Goal: Task Accomplishment & Management: Use online tool/utility

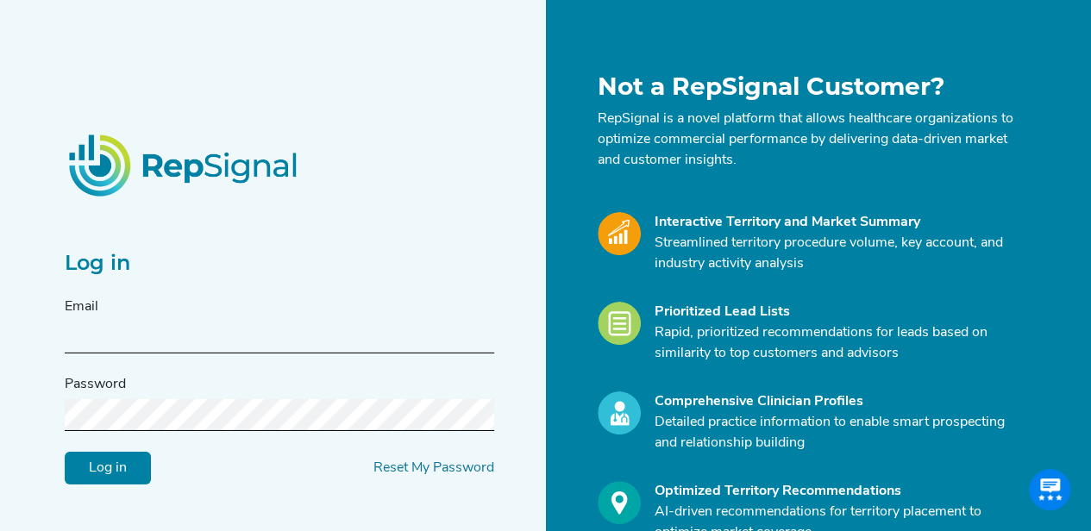
drag, startPoint x: 0, startPoint y: 0, endPoint x: 202, endPoint y: 342, distance: 397.4
click at [202, 342] on input "text" at bounding box center [279, 338] width 429 height 32
type input "[PERSON_NAME][EMAIL_ADDRESS][PERSON_NAME][DOMAIN_NAME]"
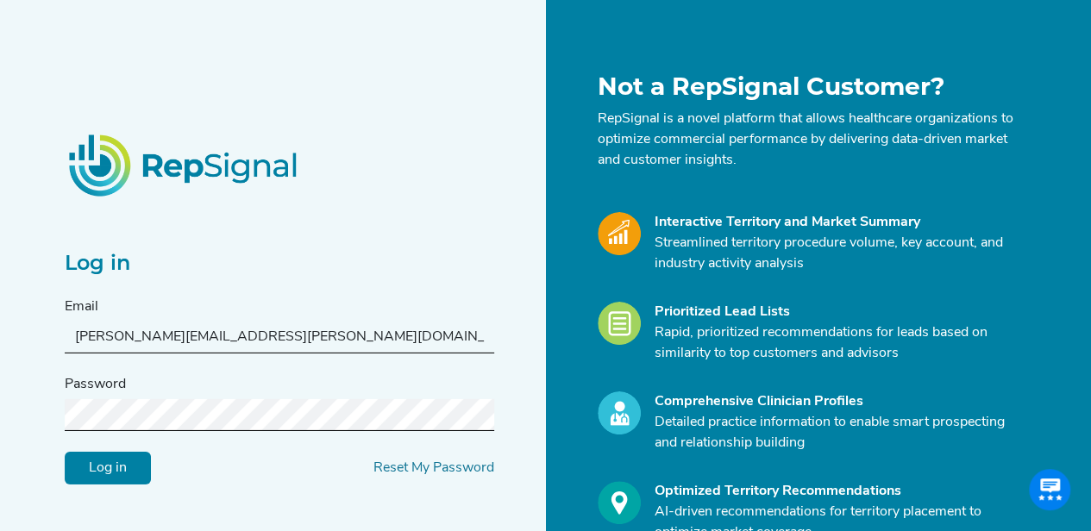
click at [65, 451] on input "Log in" at bounding box center [108, 467] width 86 height 33
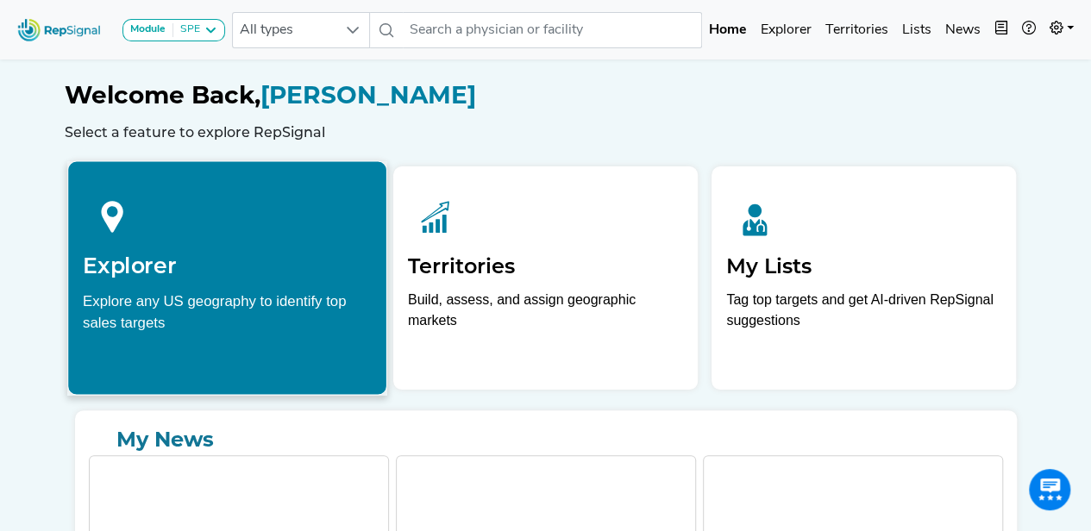
click at [217, 354] on div "Explorer Explore any US geography to identify top sales targets" at bounding box center [227, 259] width 318 height 197
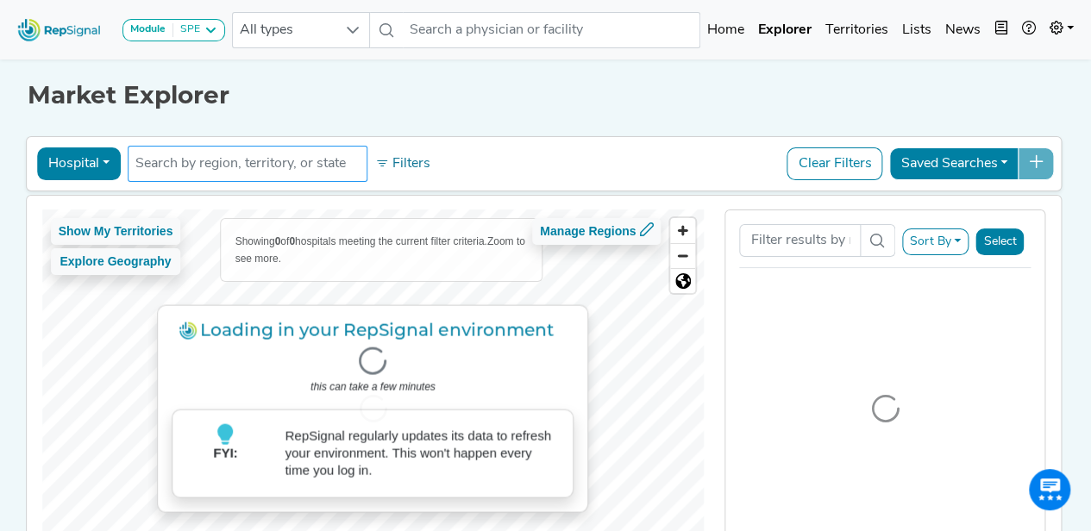
click at [288, 162] on input "text" at bounding box center [247, 164] width 224 height 21
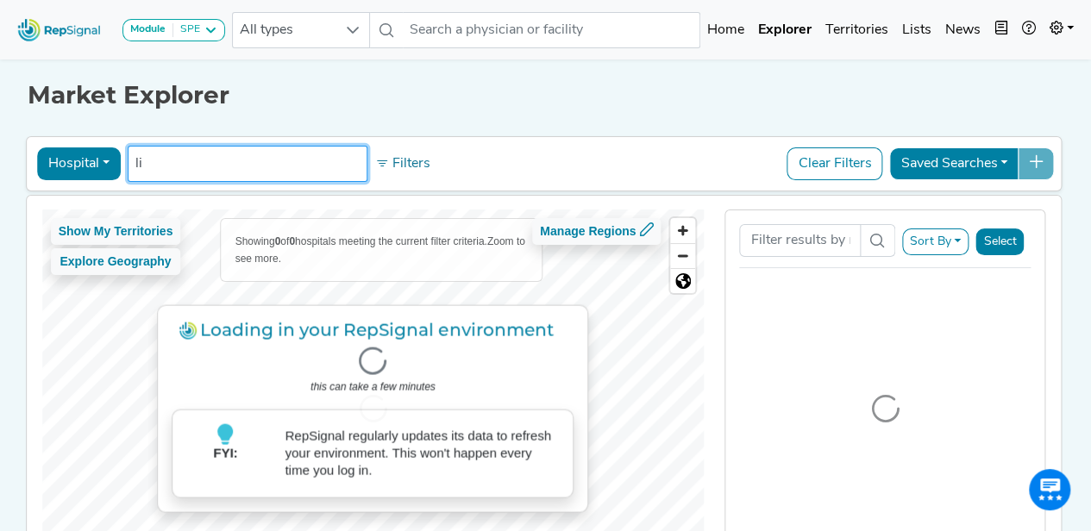
type input "l"
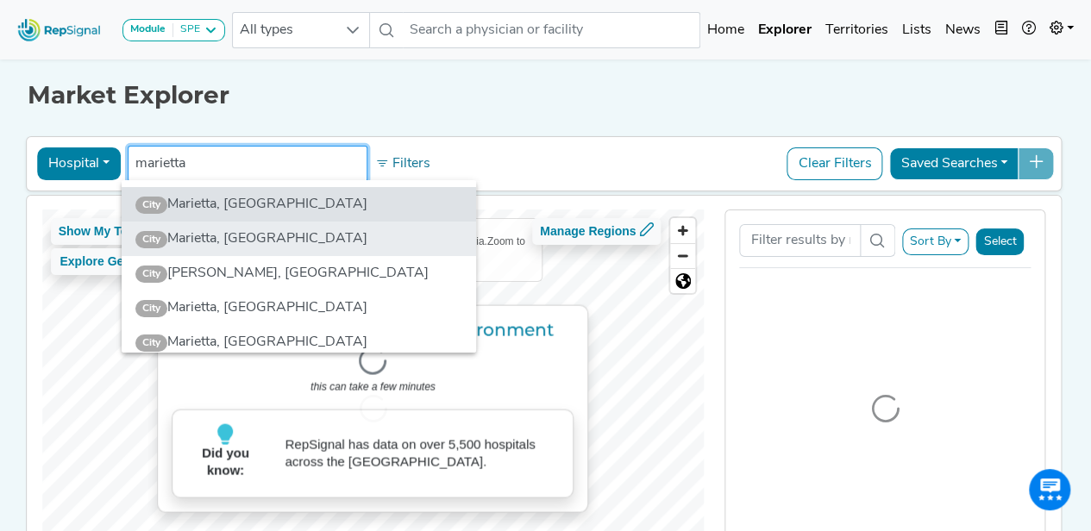
type input "marietta"
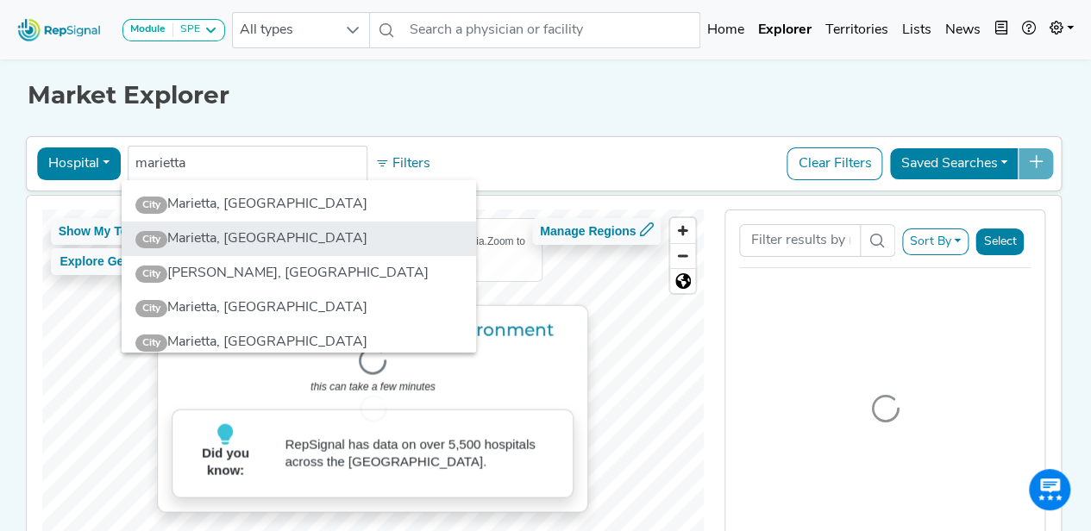
click at [252, 229] on li "[GEOGRAPHIC_DATA], [GEOGRAPHIC_DATA]" at bounding box center [299, 239] width 354 height 34
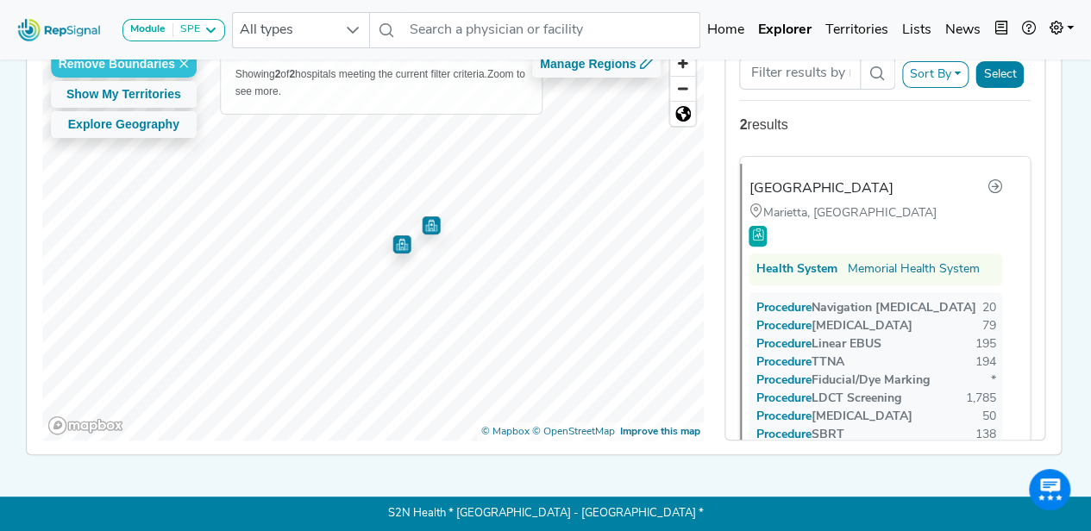
scroll to position [174, 0]
click at [425, 216] on img "Map marker" at bounding box center [431, 225] width 18 height 18
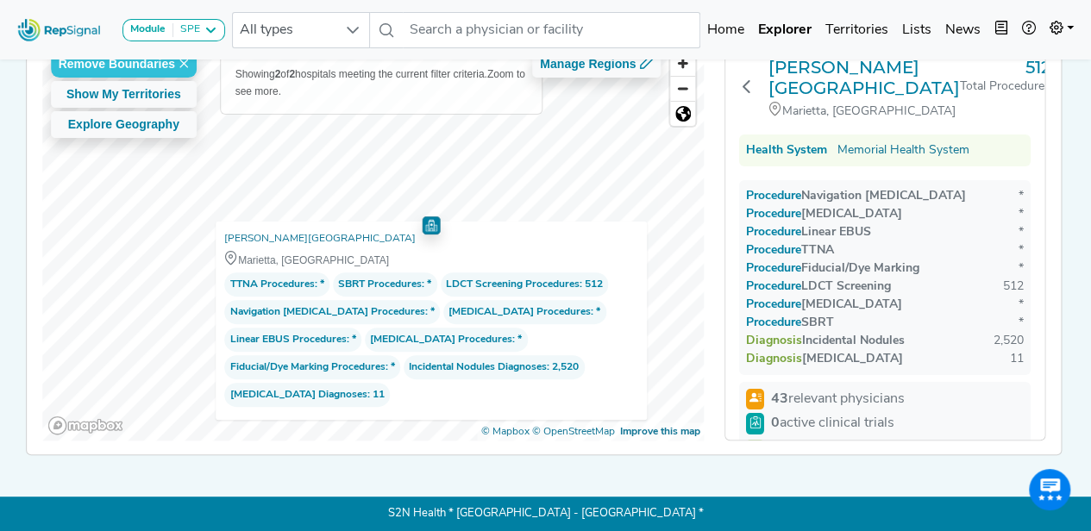
click at [420, 212] on img "Map marker" at bounding box center [431, 223] width 22 height 22
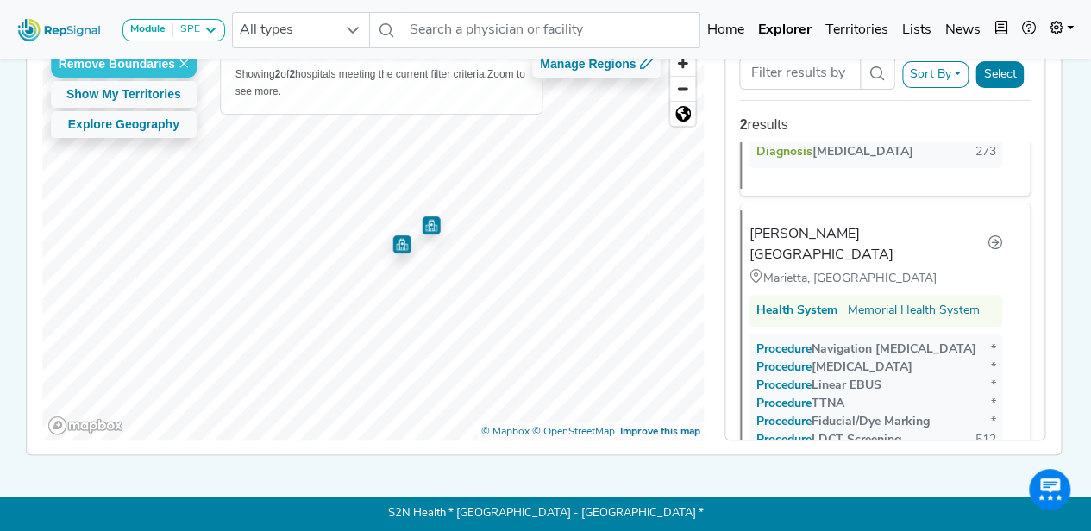
scroll to position [353, 0]
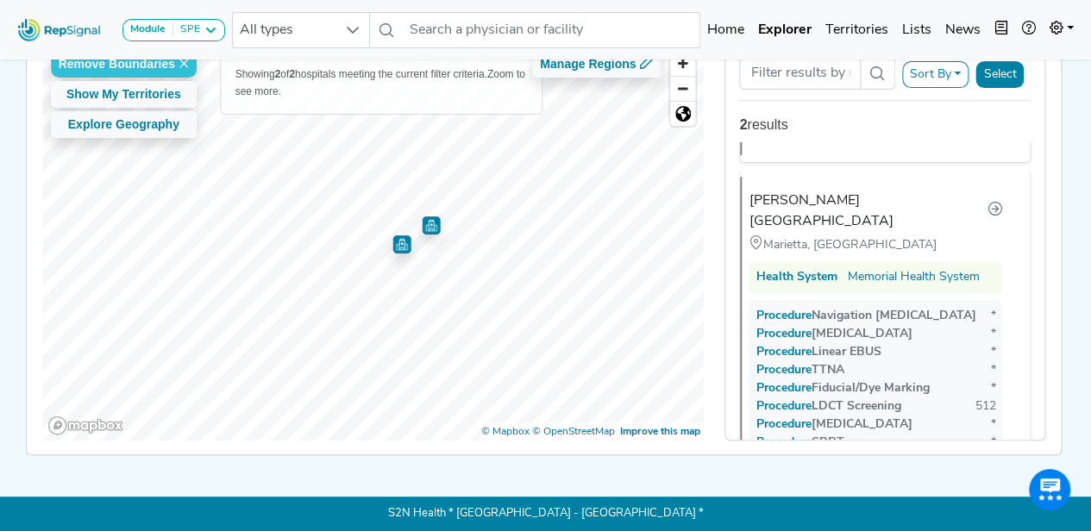
click at [397, 240] on img "Map marker" at bounding box center [401, 244] width 18 height 18
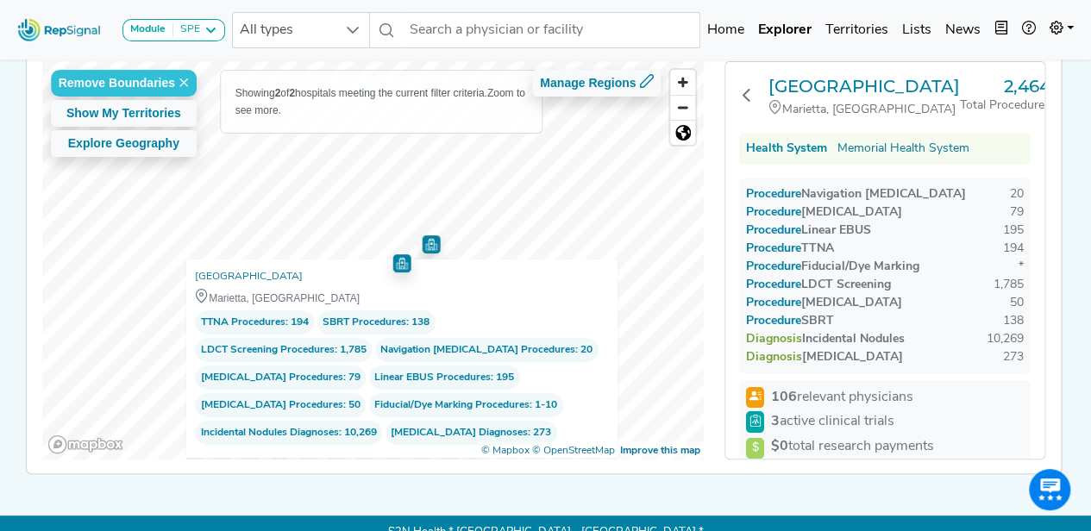
scroll to position [149, 0]
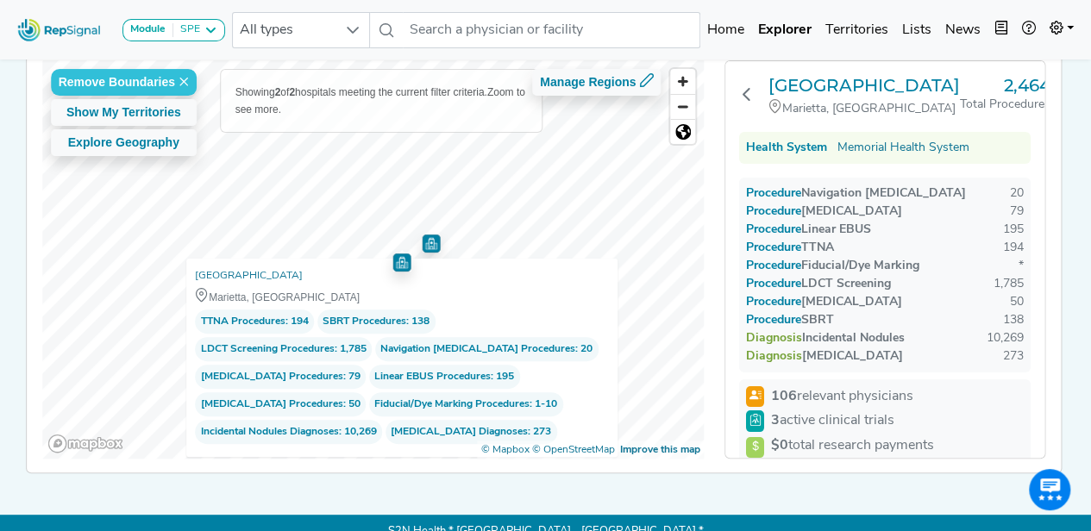
click at [1068, 387] on div "Remove Boundaries Show My Territories Explore Geography Showing 2 of 2 hospital…" at bounding box center [544, 260] width 1052 height 426
